Goal: Information Seeking & Learning: Learn about a topic

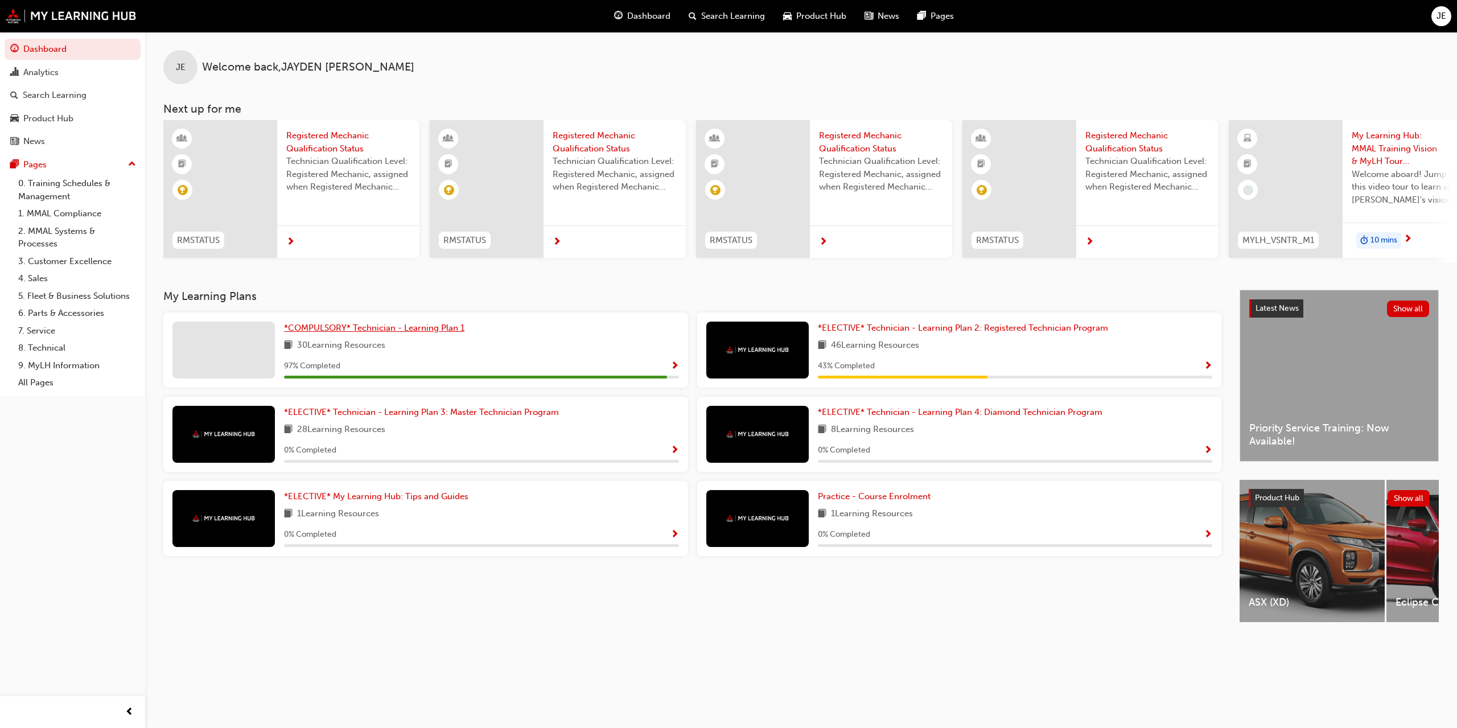
click at [370, 328] on span "*COMPULSORY* Technician - Learning Plan 1" at bounding box center [374, 328] width 180 height 10
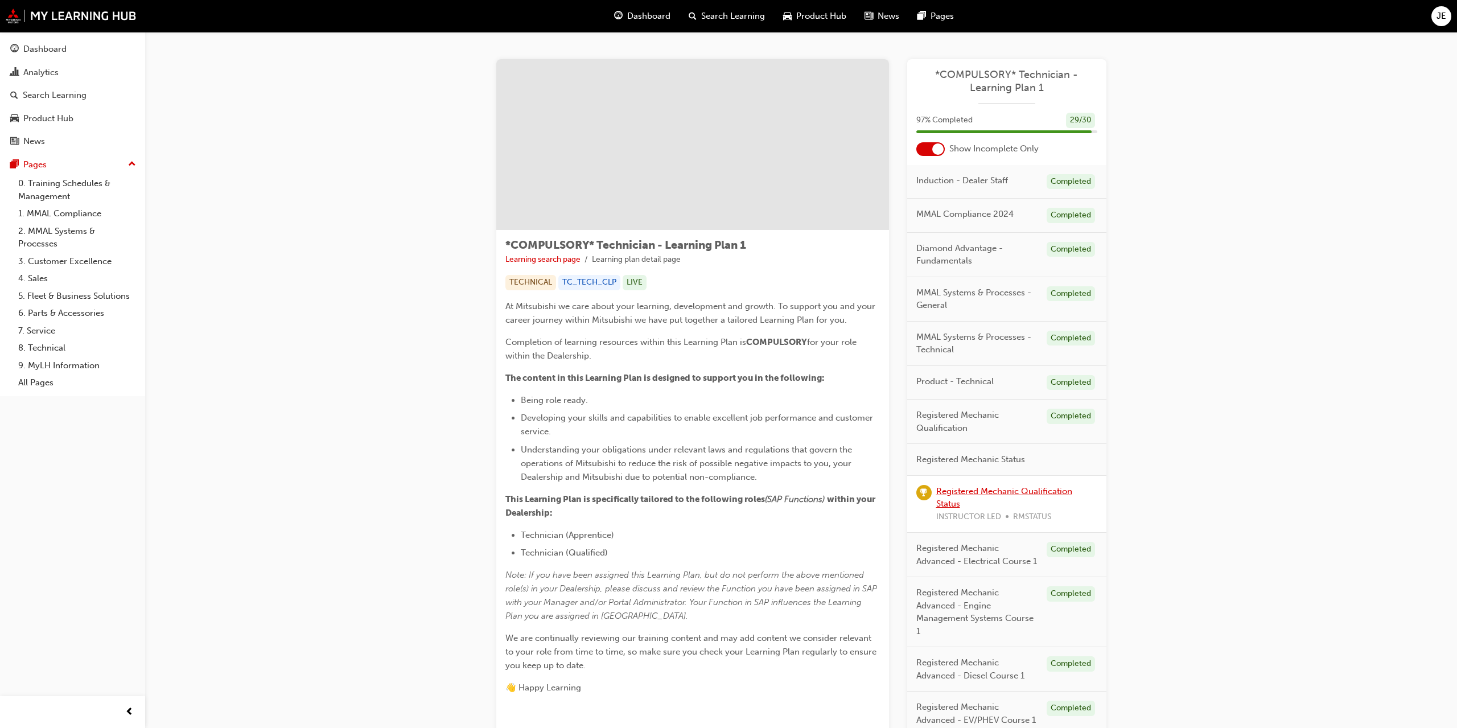
scroll to position [91, 0]
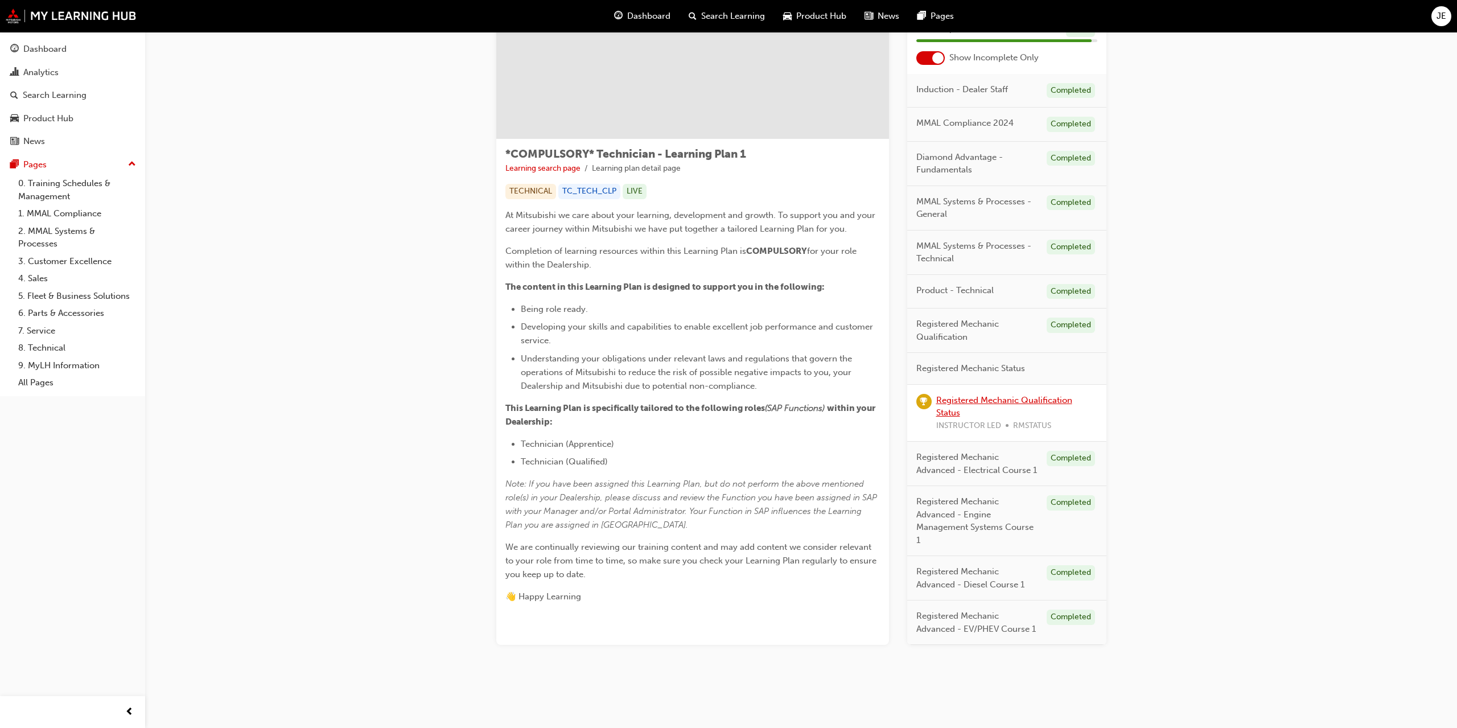
click at [992, 403] on link "Registered Mechanic Qualification Status" at bounding box center [1004, 406] width 136 height 23
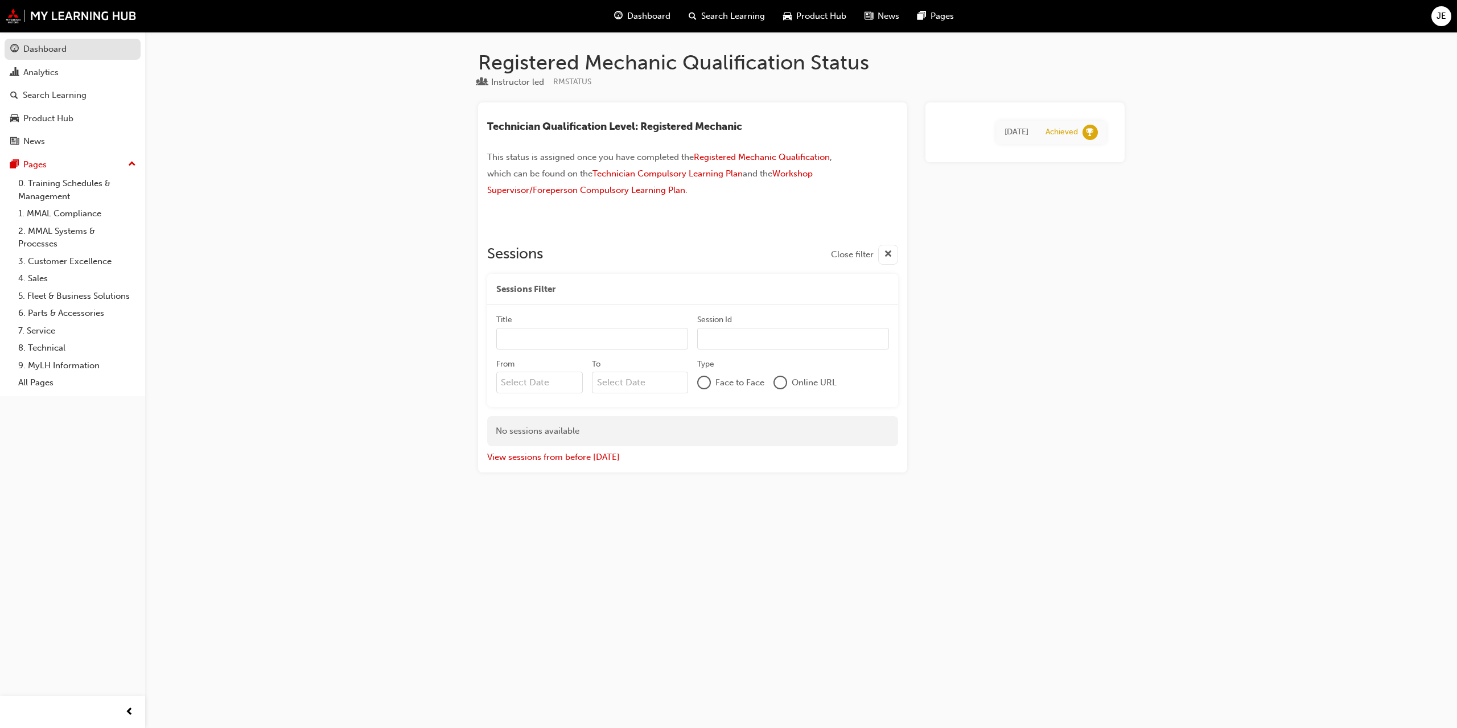
click at [55, 56] on link "Dashboard" at bounding box center [73, 49] width 136 height 21
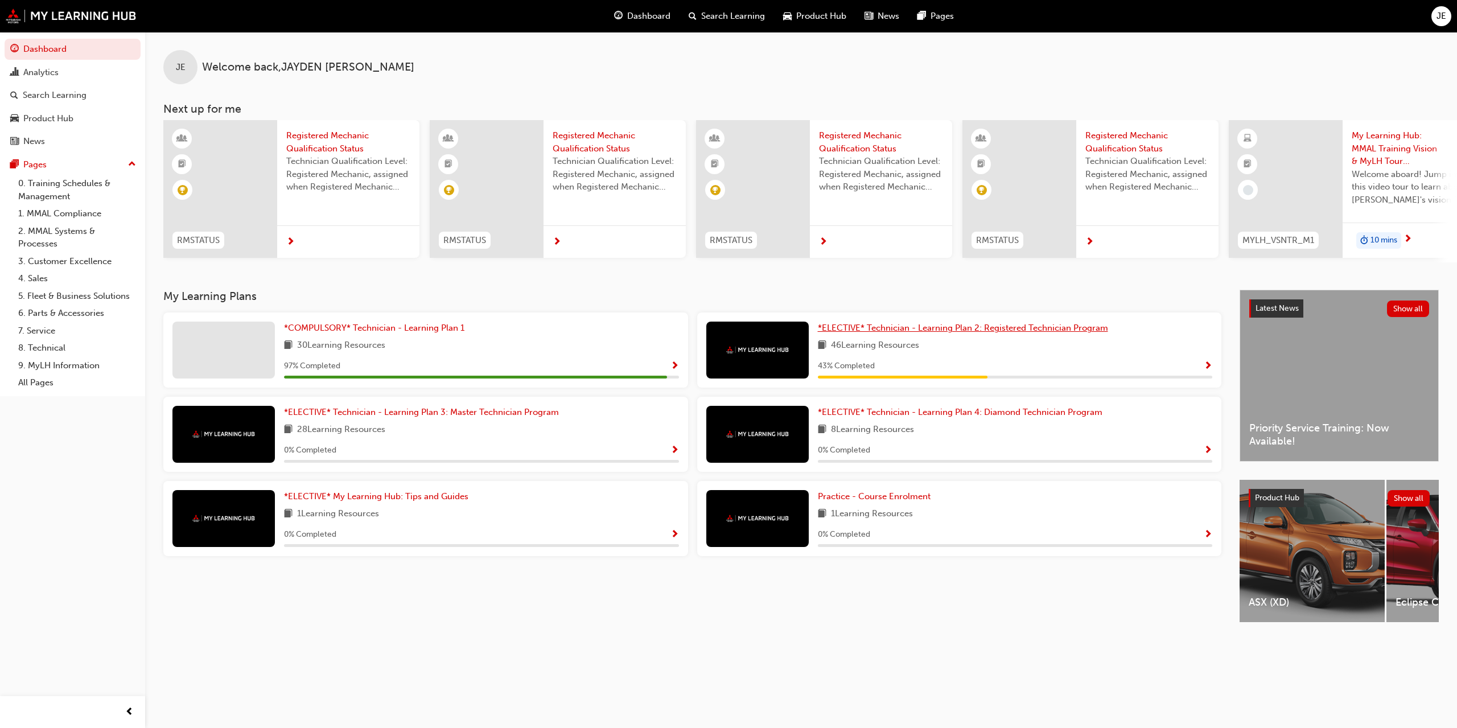
click at [920, 330] on span "*ELECTIVE* Technician - Learning Plan 2: Registered Technician Program" at bounding box center [963, 328] width 290 height 10
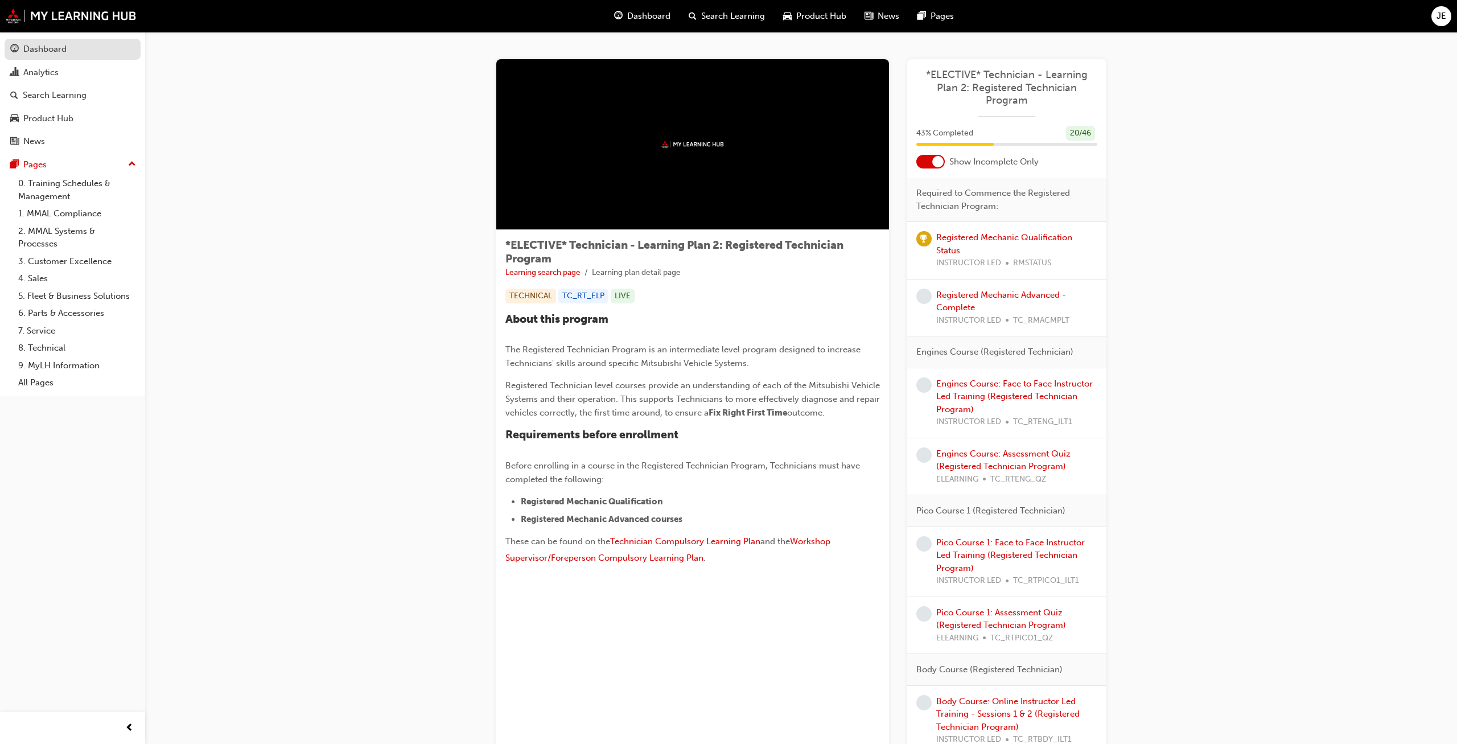
click at [28, 47] on div "Dashboard" at bounding box center [44, 49] width 43 height 13
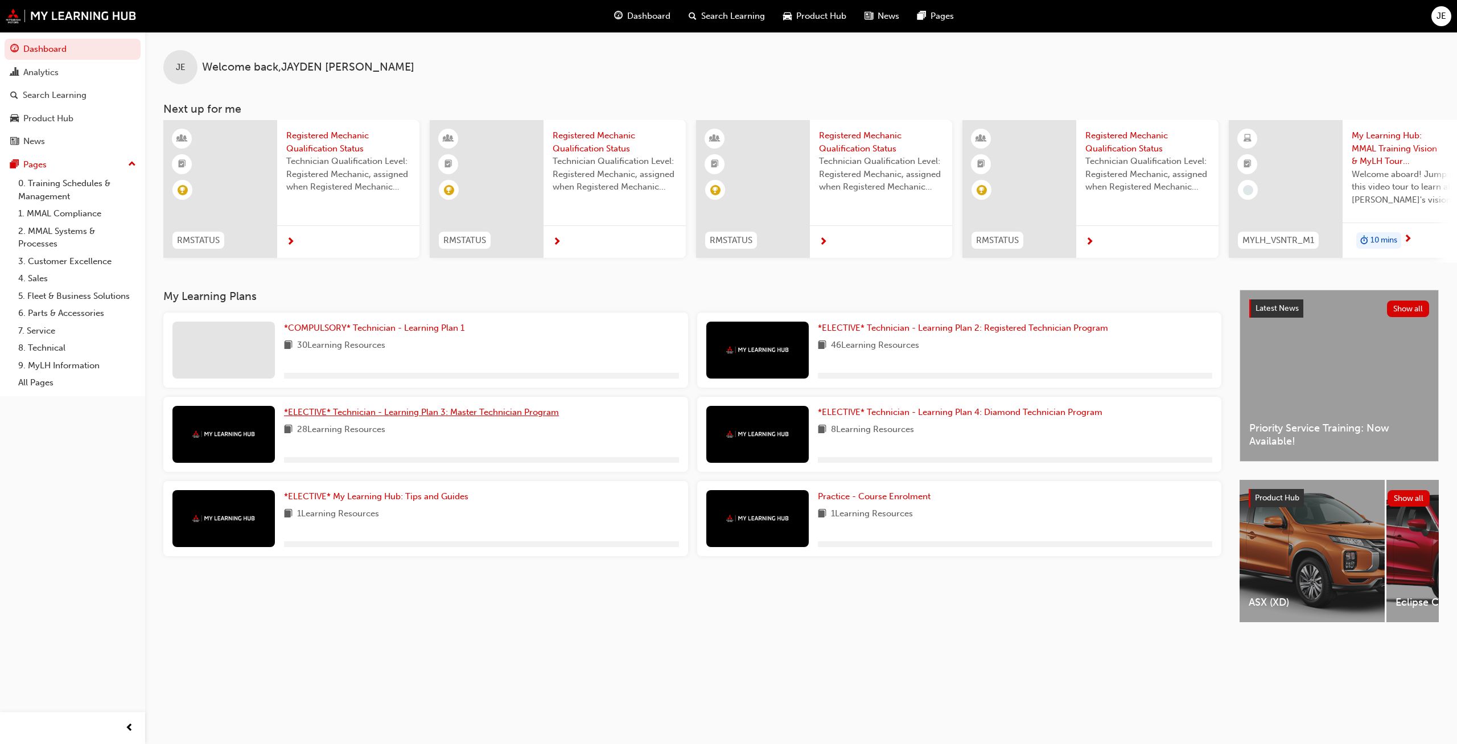
click at [408, 415] on span "*ELECTIVE* Technician - Learning Plan 3: Master Technician Program" at bounding box center [421, 412] width 275 height 10
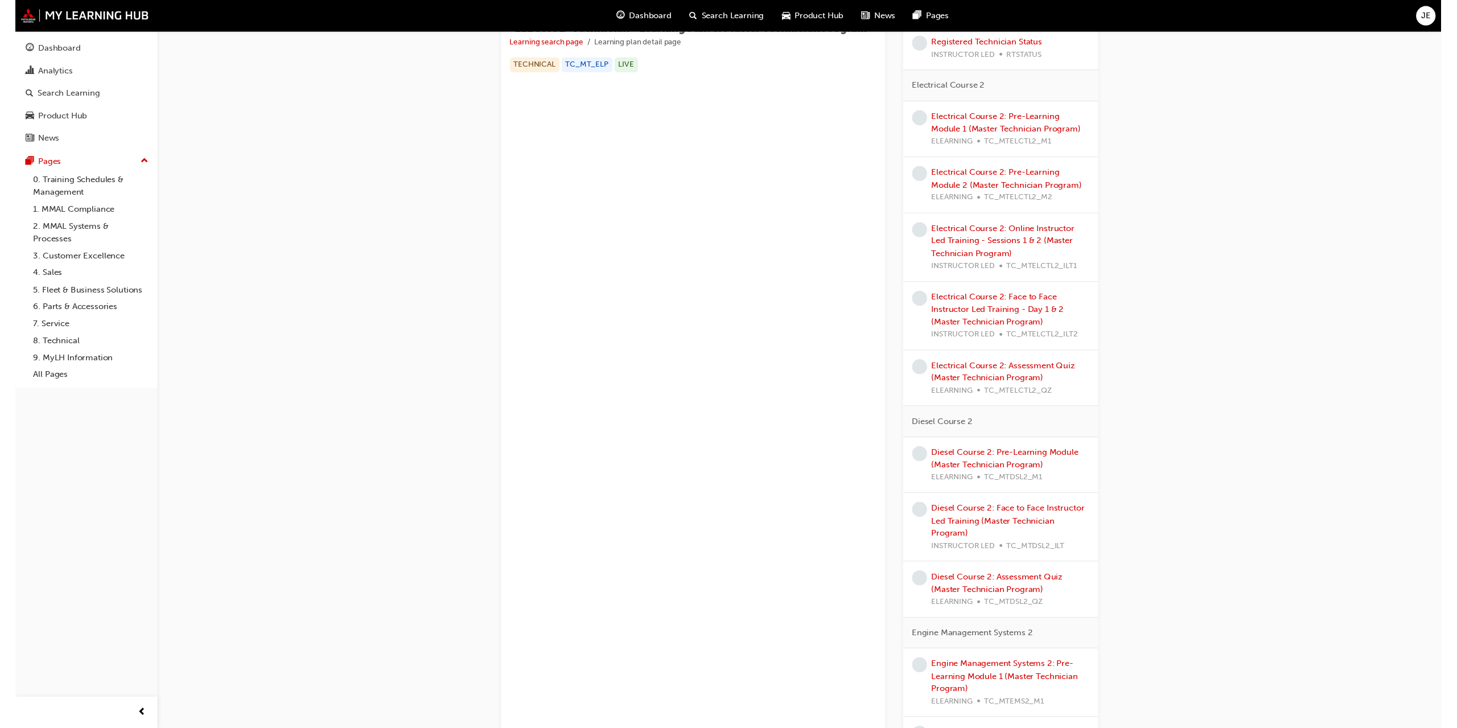
scroll to position [232, 0]
